Goal: Transaction & Acquisition: Subscribe to service/newsletter

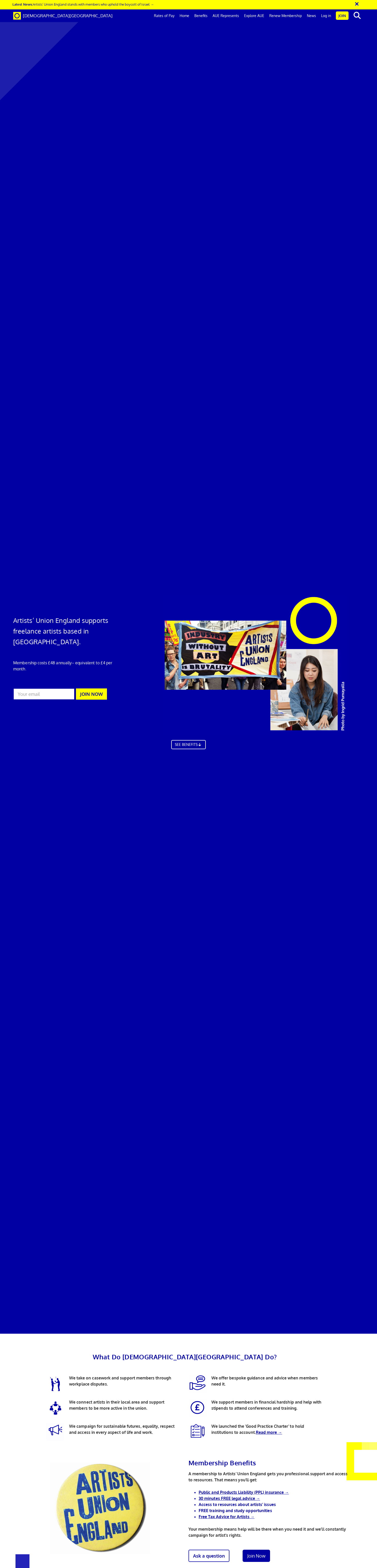
scroll to position [235, 0]
click at [262, 1485] on link "Public and Products Liability (PPL) insurance →" at bounding box center [244, 1493] width 90 height 5
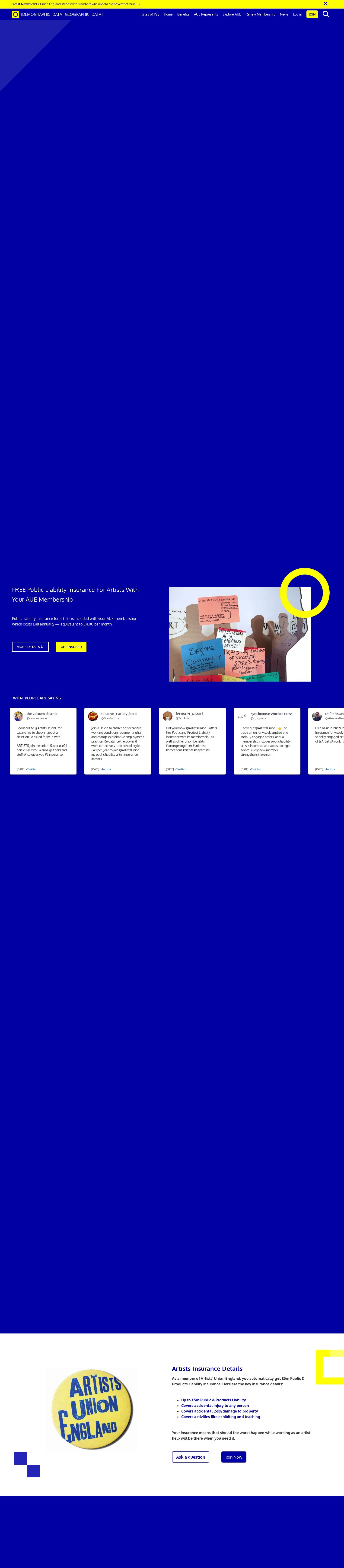
scroll to position [0, 3]
click at [36, 642] on link "MORE DETAILS" at bounding box center [30, 647] width 40 height 11
click at [314, 15] on link "Join" at bounding box center [312, 14] width 12 height 8
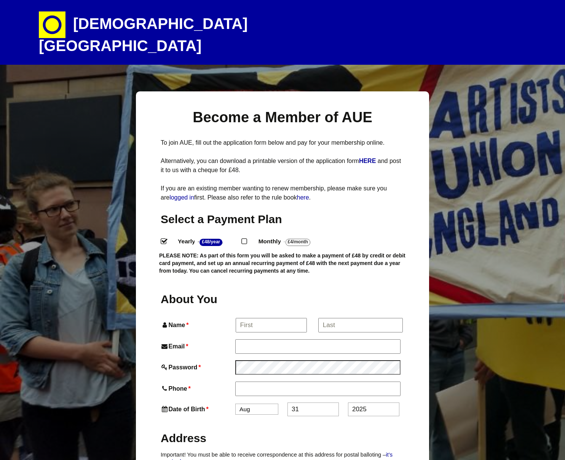
select select
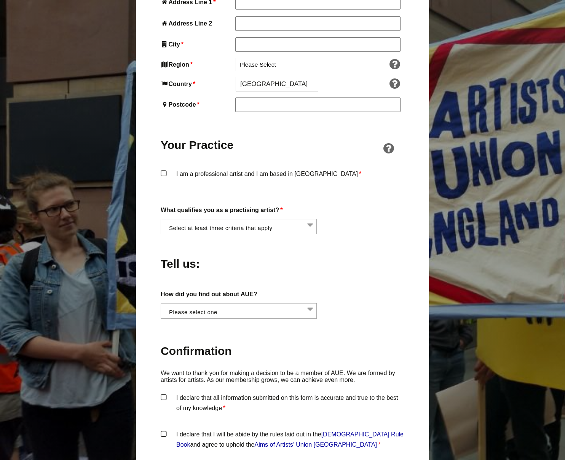
scroll to position [480, 0]
click at [312, 219] on li at bounding box center [241, 225] width 156 height 13
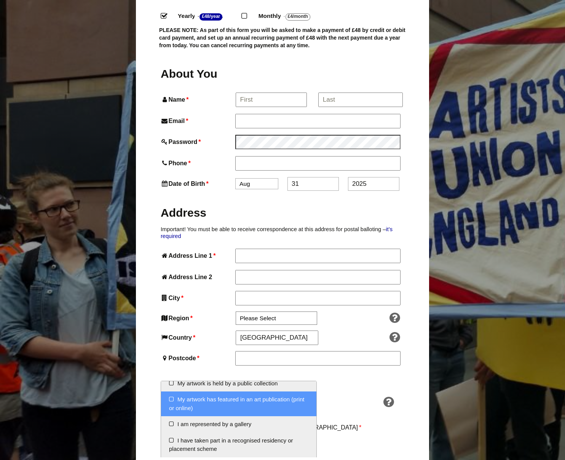
scroll to position [0, 0]
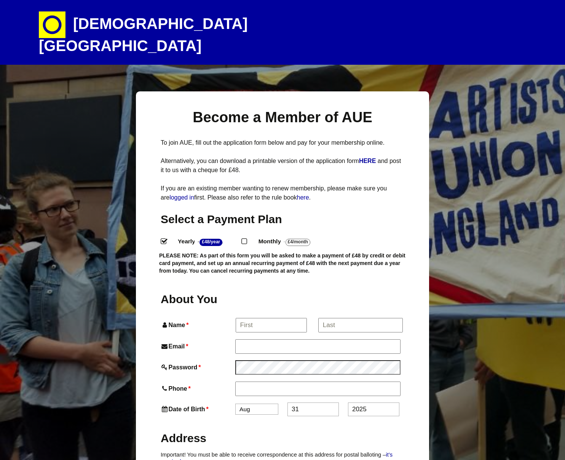
click at [158, 24] on h1 "[DEMOGRAPHIC_DATA][GEOGRAPHIC_DATA]" at bounding box center [172, 32] width 267 height 65
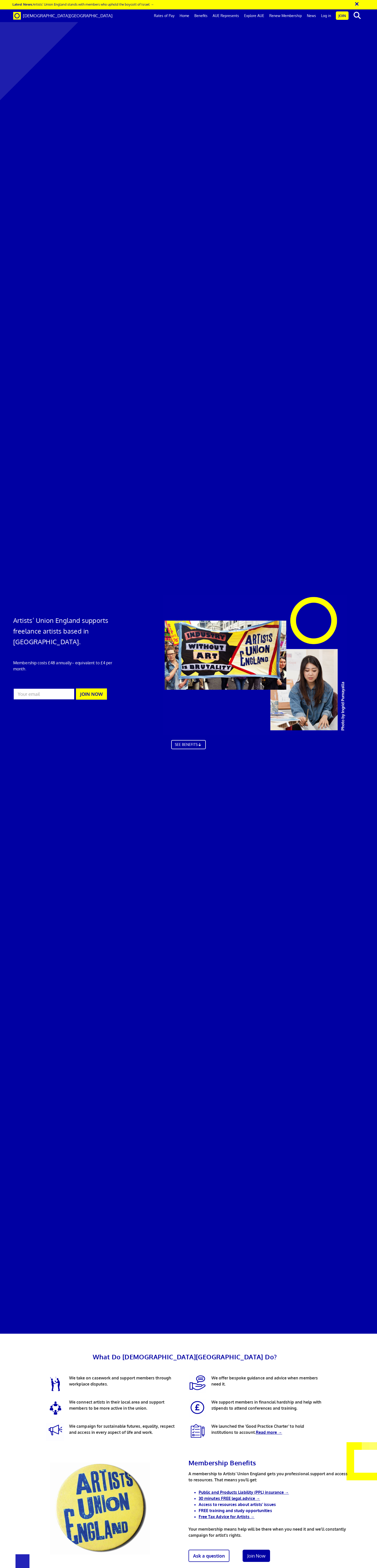
scroll to position [315, 0]
click at [220, 1495] on link "Ask a question" at bounding box center [208, 1556] width 45 height 13
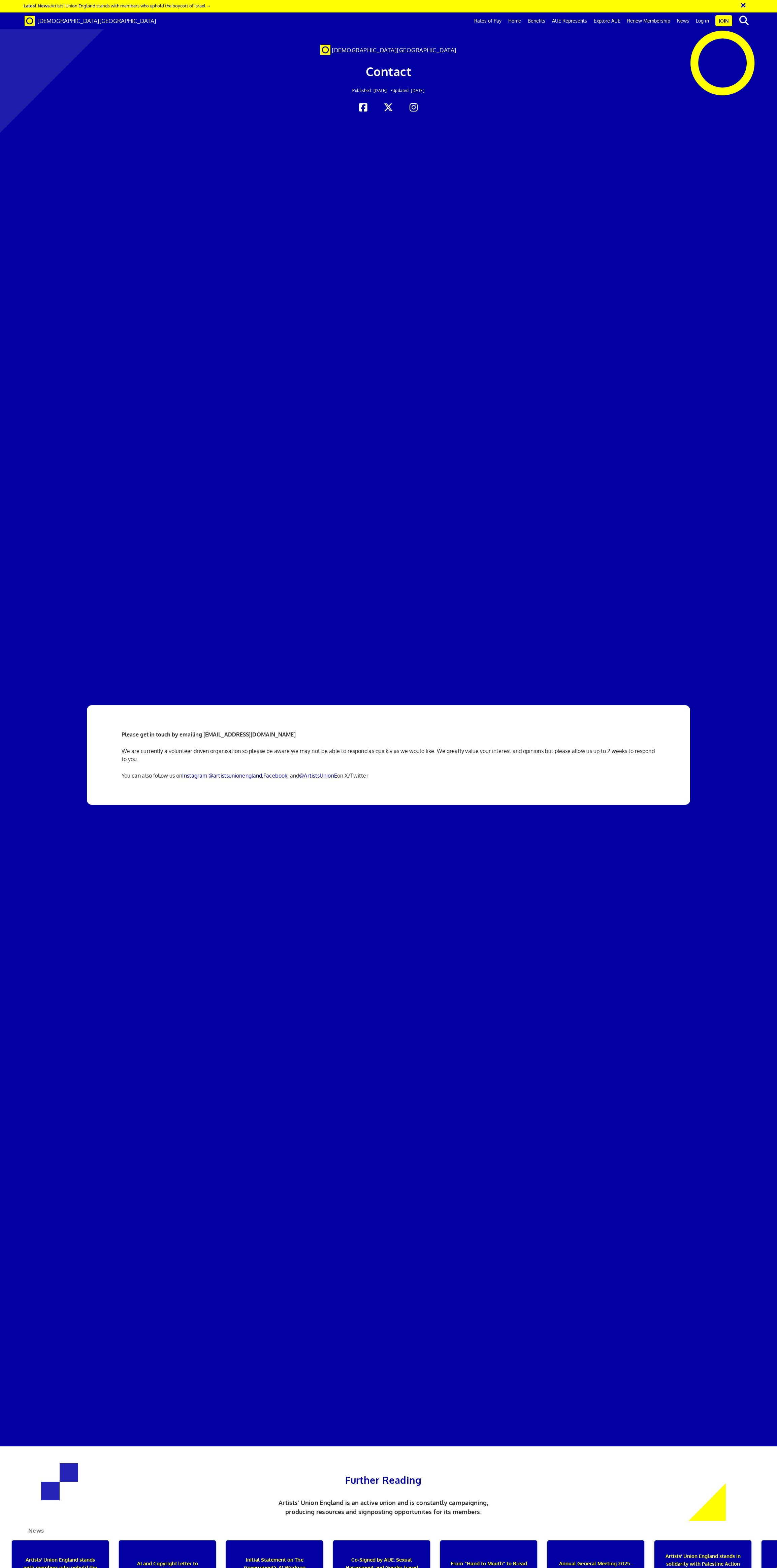
drag, startPoint x: 290, startPoint y: 151, endPoint x: 204, endPoint y: 151, distance: 86.0
click at [204, 730] on p "Please get in touch by emailing [EMAIL_ADDRESS][DOMAIN_NAME]" at bounding box center [388, 734] width 534 height 8
copy strong "[EMAIL_ADDRESS][DOMAIN_NAME]"
